Goal: Transaction & Acquisition: Purchase product/service

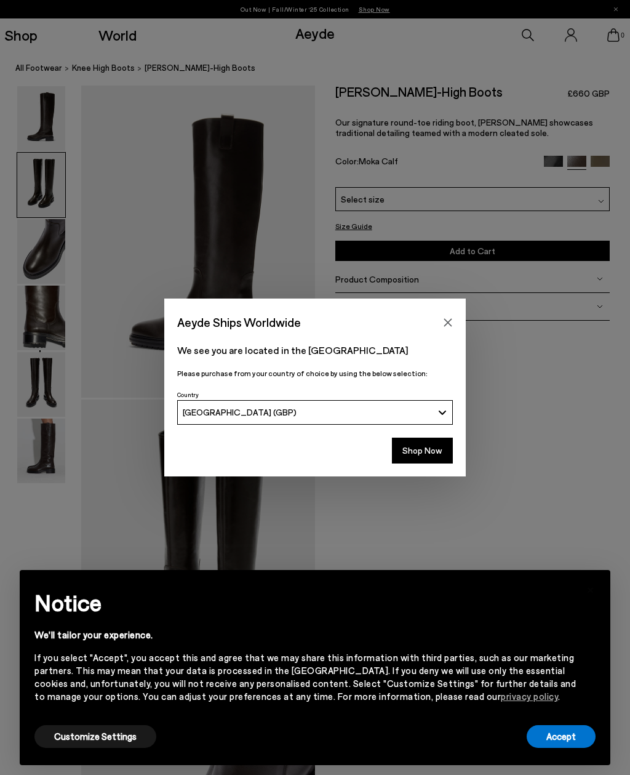
scroll to position [178, 0]
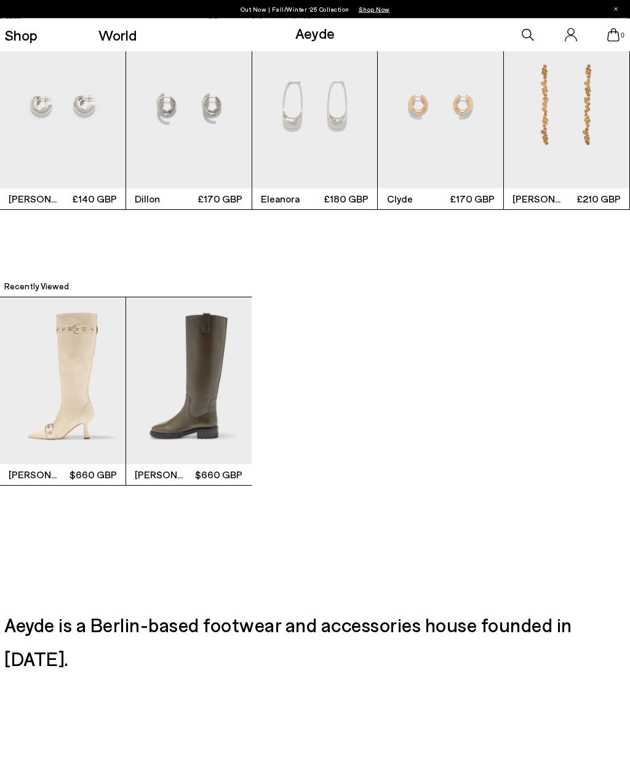
scroll to position [2319, 0]
